Goal: Transaction & Acquisition: Purchase product/service

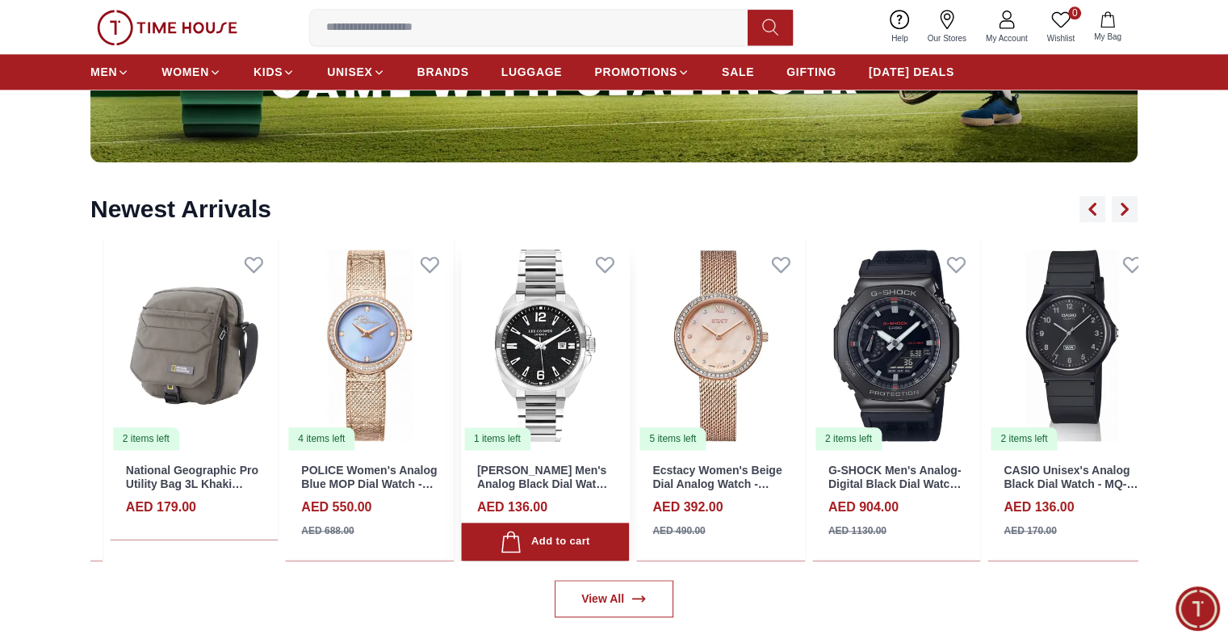
click at [492, 362] on img at bounding box center [545, 345] width 169 height 211
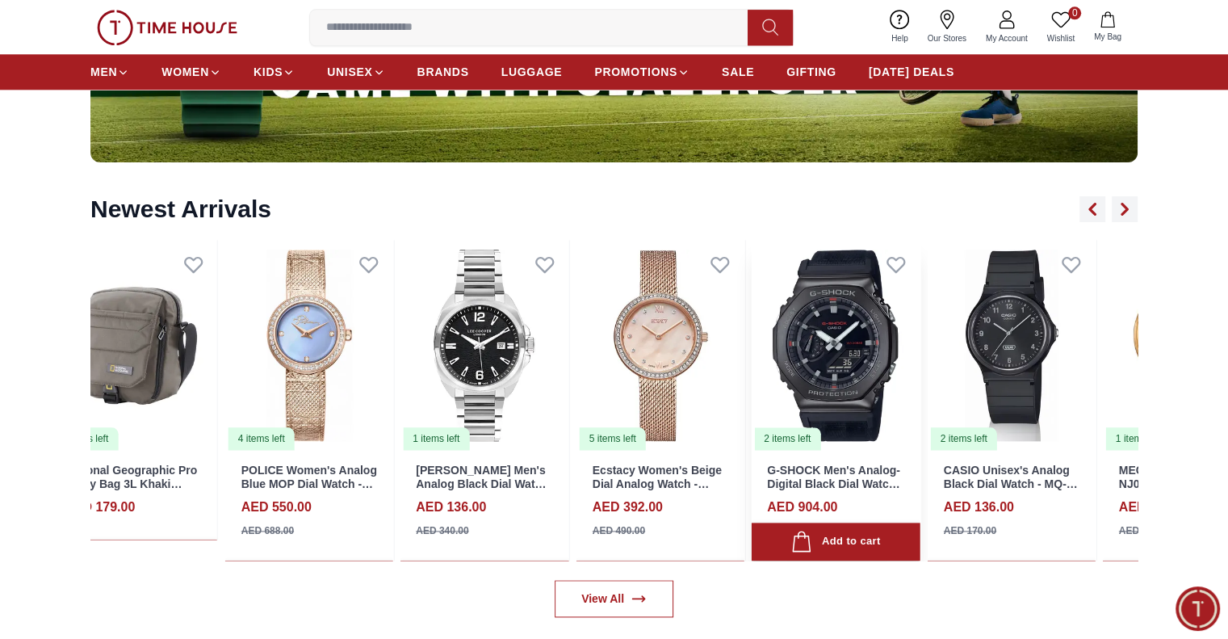
click at [752, 364] on img at bounding box center [836, 345] width 169 height 211
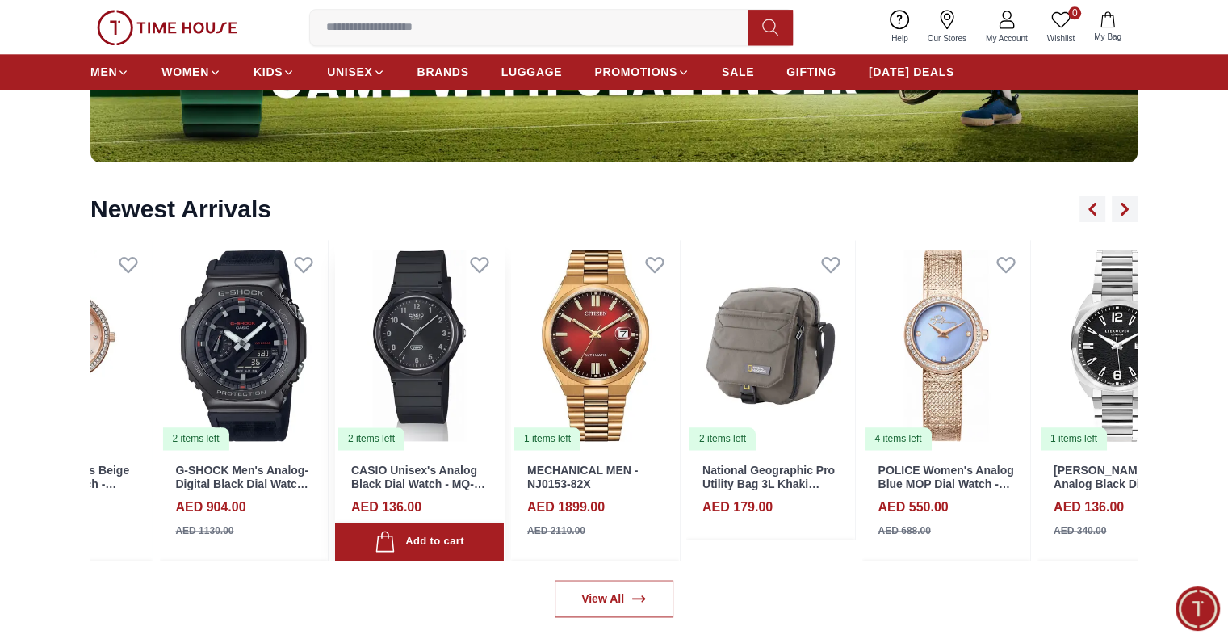
click at [439, 366] on img at bounding box center [419, 345] width 169 height 211
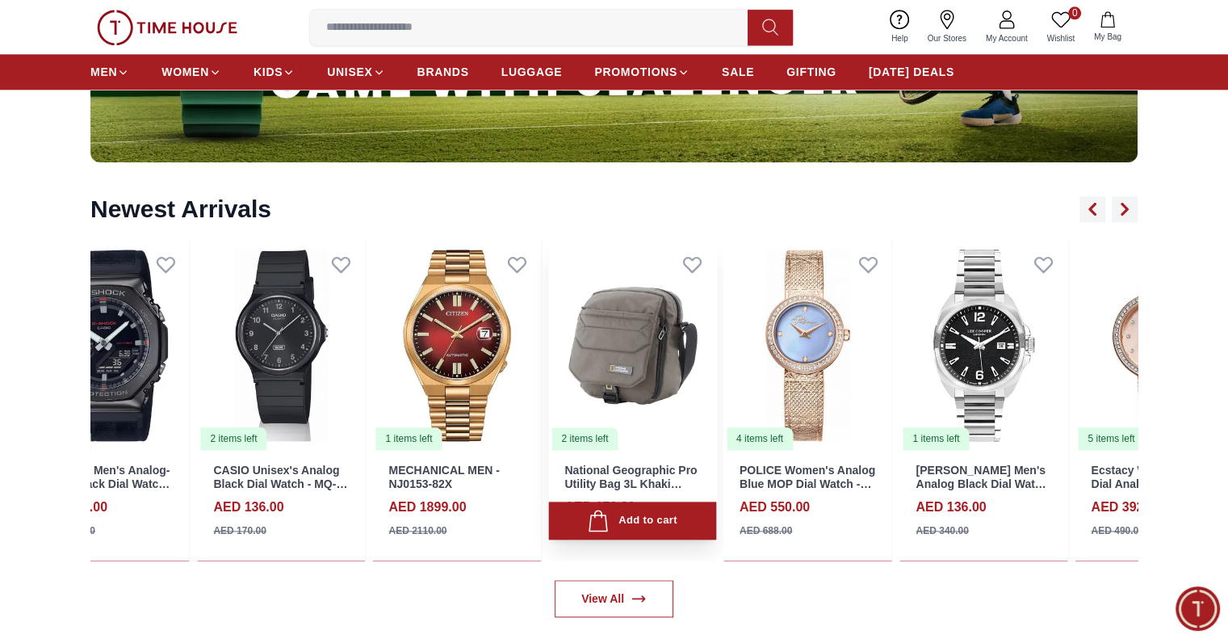
click at [548, 374] on img at bounding box center [632, 345] width 169 height 211
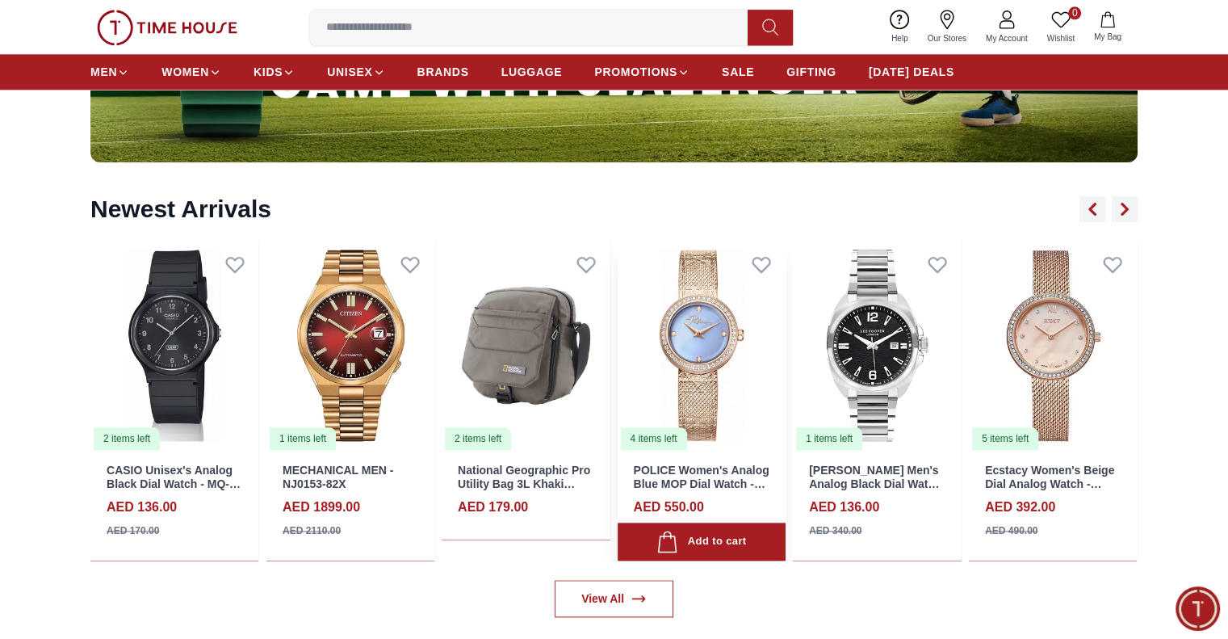
click at [618, 409] on img at bounding box center [702, 345] width 169 height 211
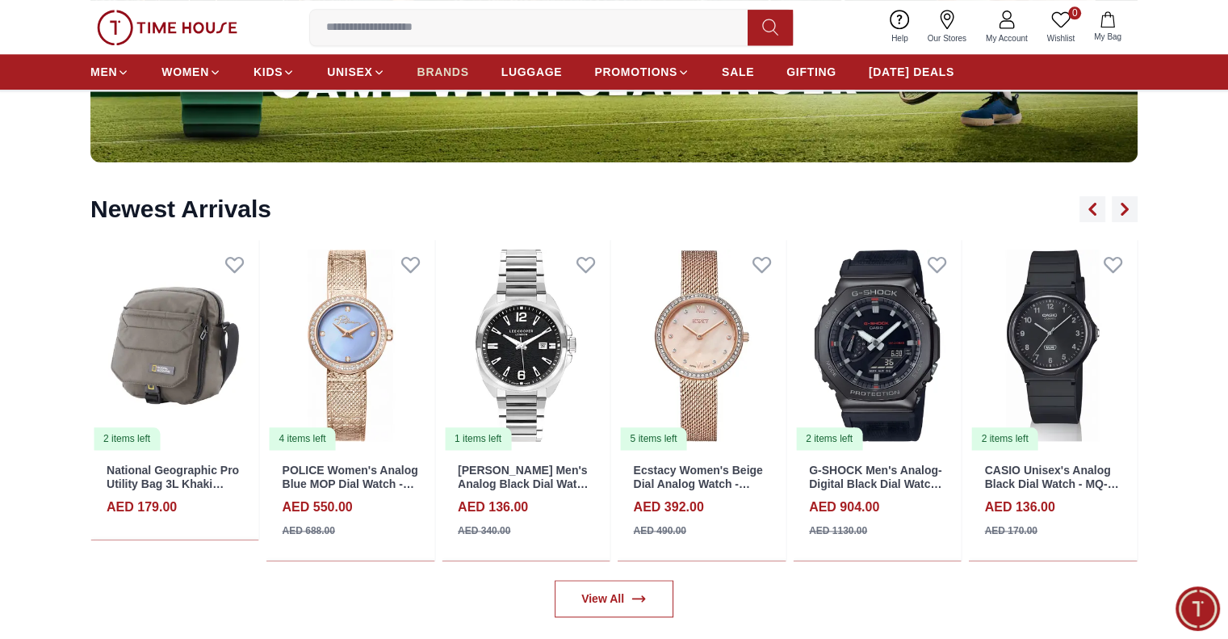
click at [467, 64] on span "BRANDS" at bounding box center [443, 72] width 52 height 16
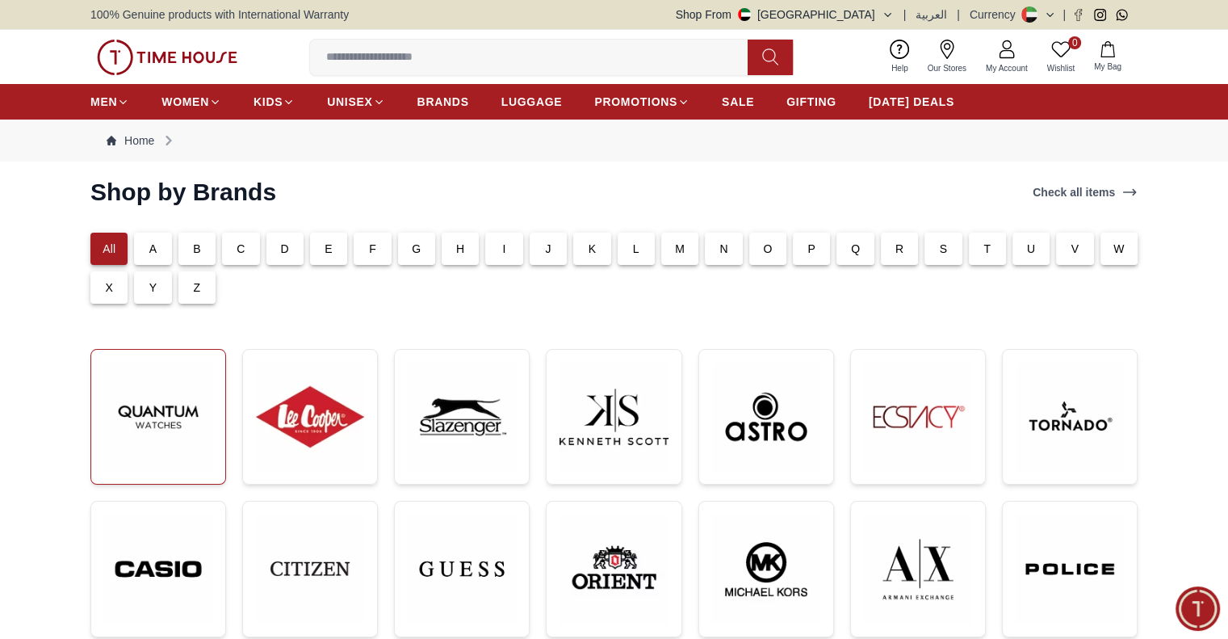
click at [169, 380] on img at bounding box center [158, 416] width 108 height 108
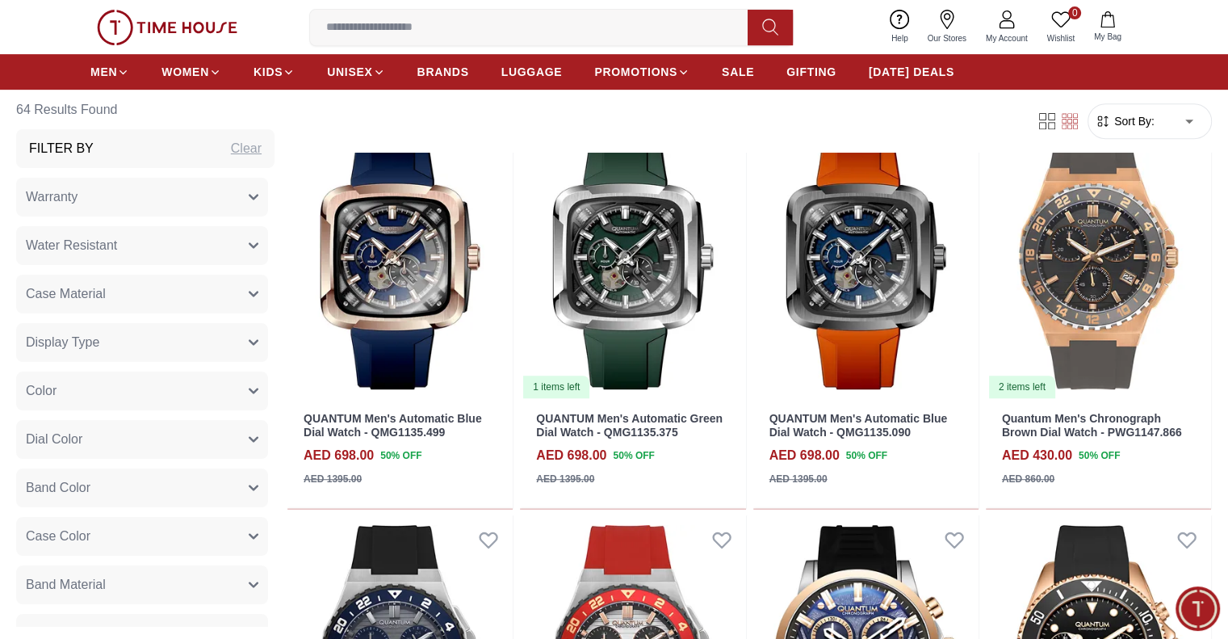
scroll to position [242, 0]
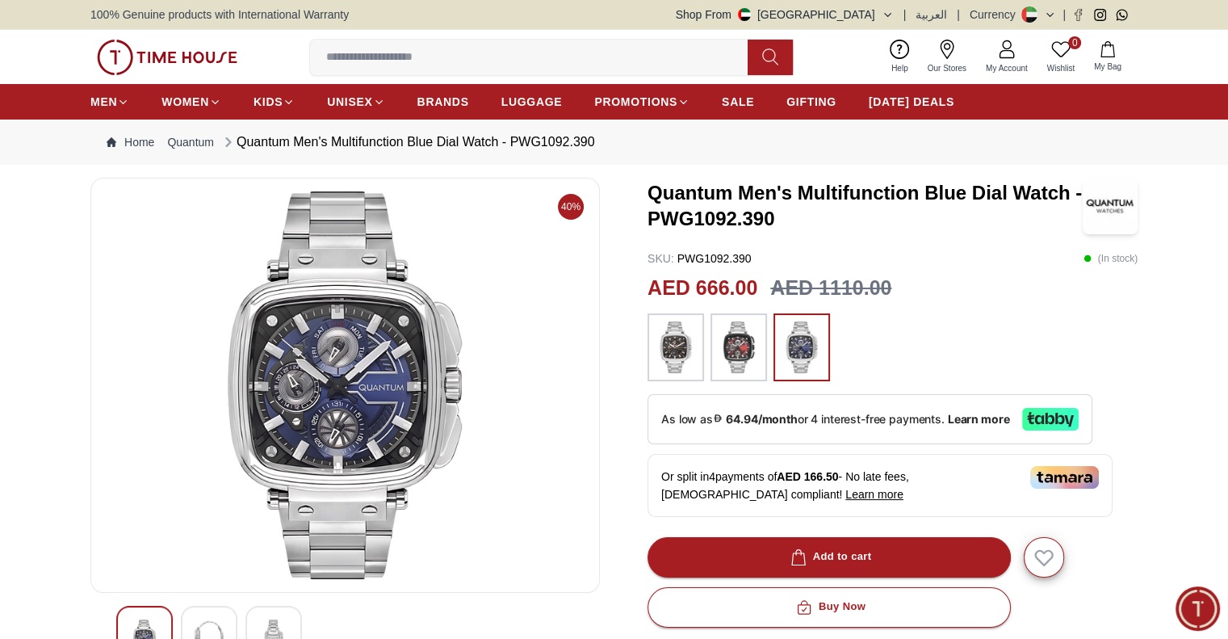
drag, startPoint x: 339, startPoint y: 329, endPoint x: 444, endPoint y: 336, distance: 105.1
click at [444, 336] on img at bounding box center [345, 384] width 482 height 387
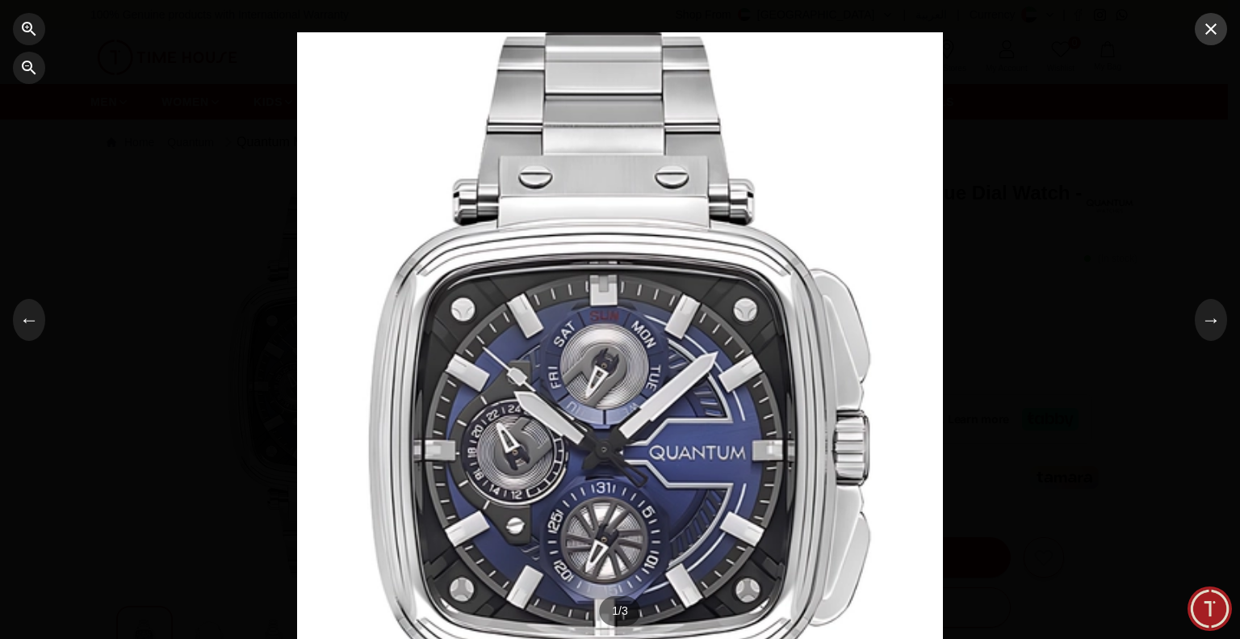
click at [1214, 31] on icon "button" at bounding box center [1210, 28] width 19 height 19
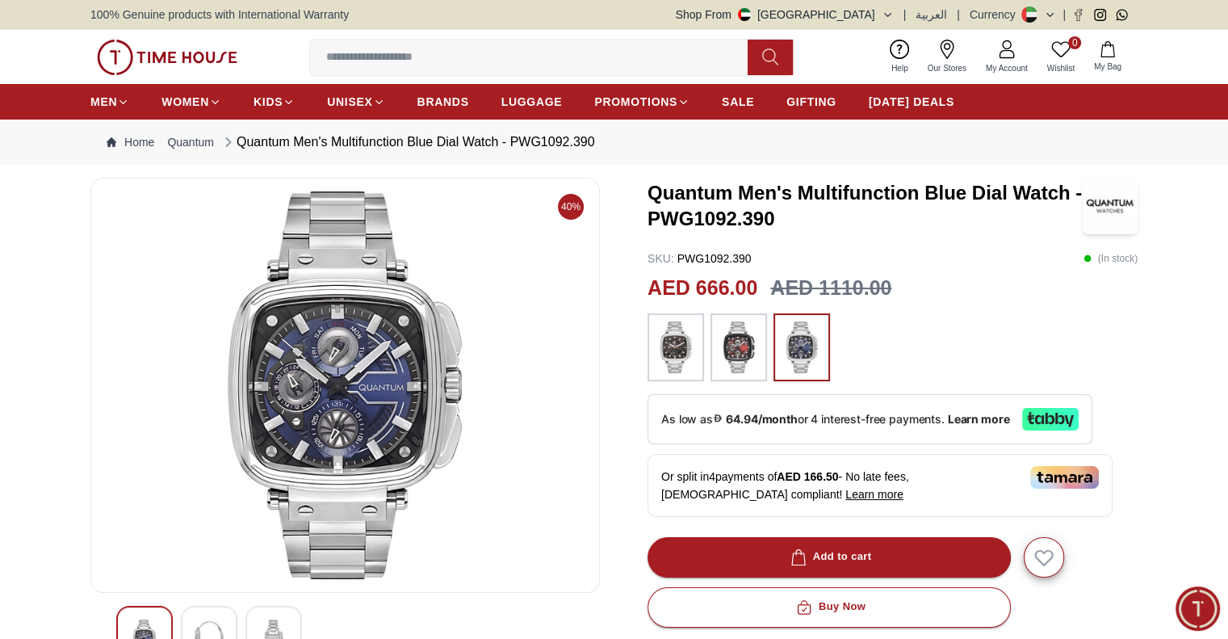
click at [734, 349] on img at bounding box center [738, 347] width 40 height 52
